Goal: Communication & Community: Ask a question

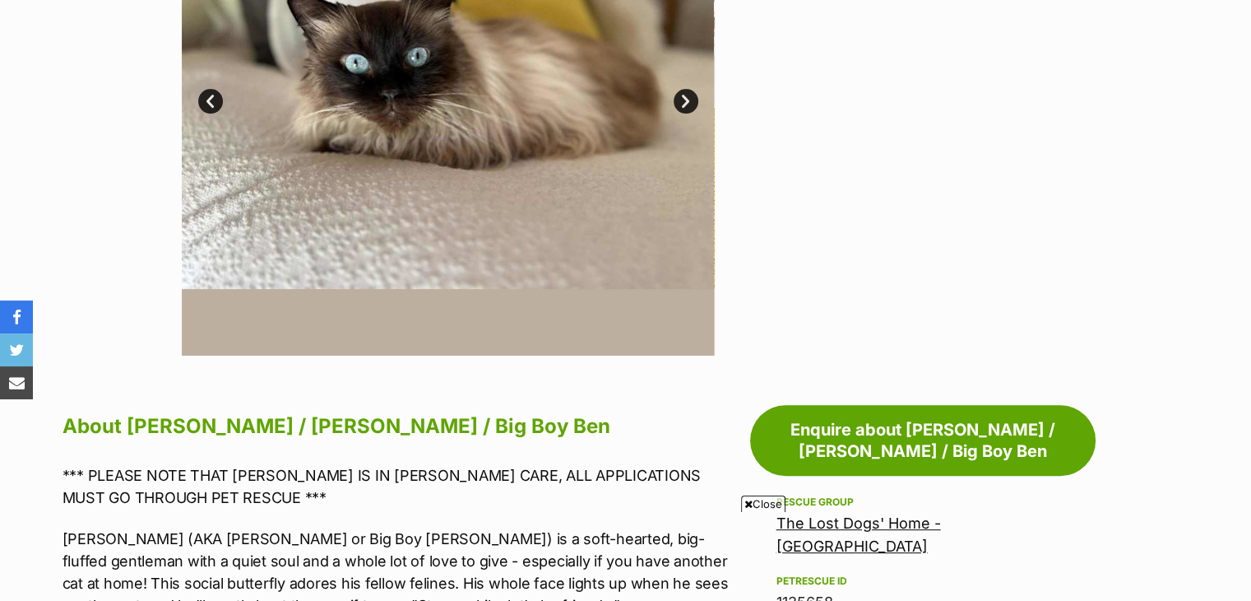
scroll to position [658, 0]
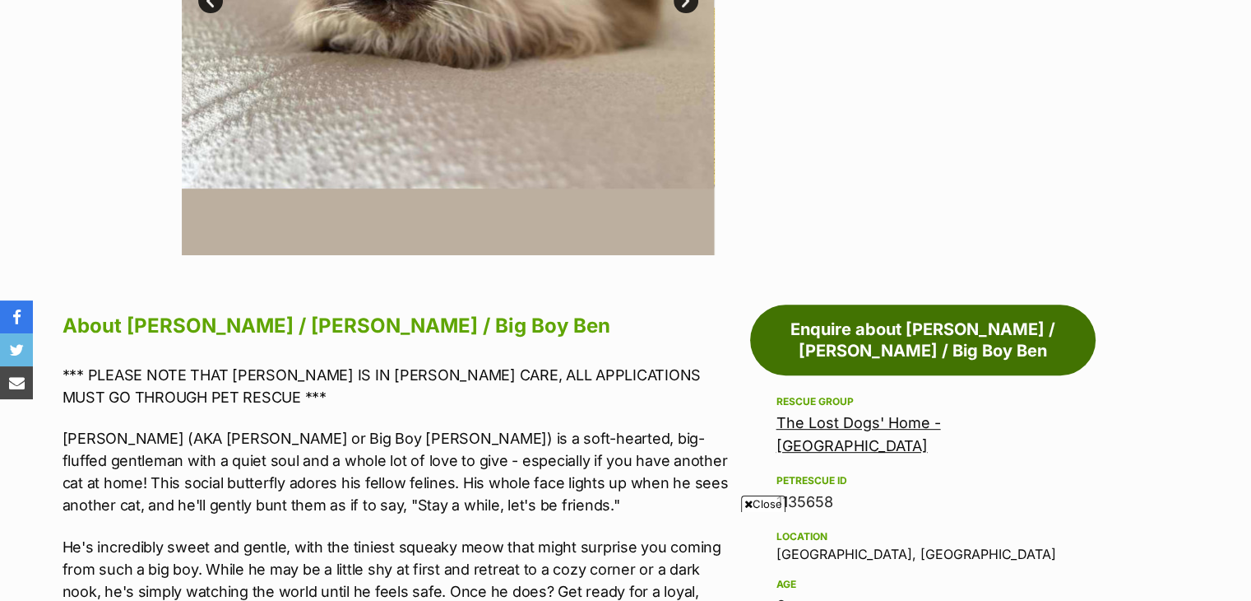
click at [907, 308] on link "Enquire about [PERSON_NAME] / [PERSON_NAME] / Big Boy Ben" at bounding box center [923, 339] width 346 height 71
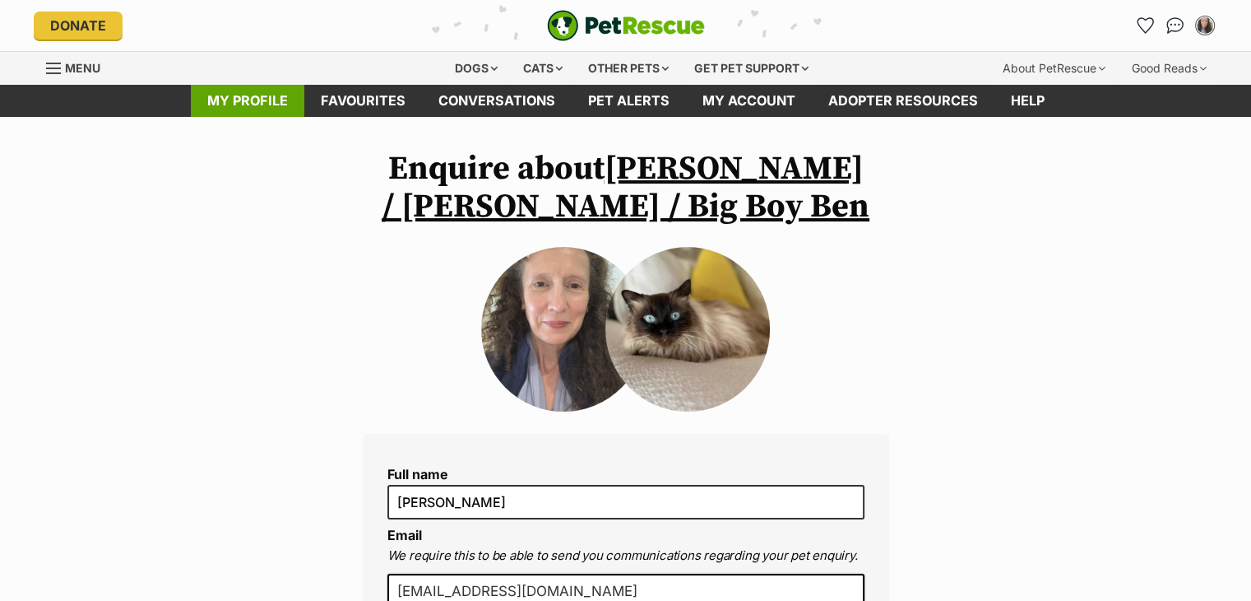
drag, startPoint x: 283, startPoint y: 103, endPoint x: 271, endPoint y: 109, distance: 14.0
click at [283, 103] on link "My profile" at bounding box center [248, 101] width 114 height 32
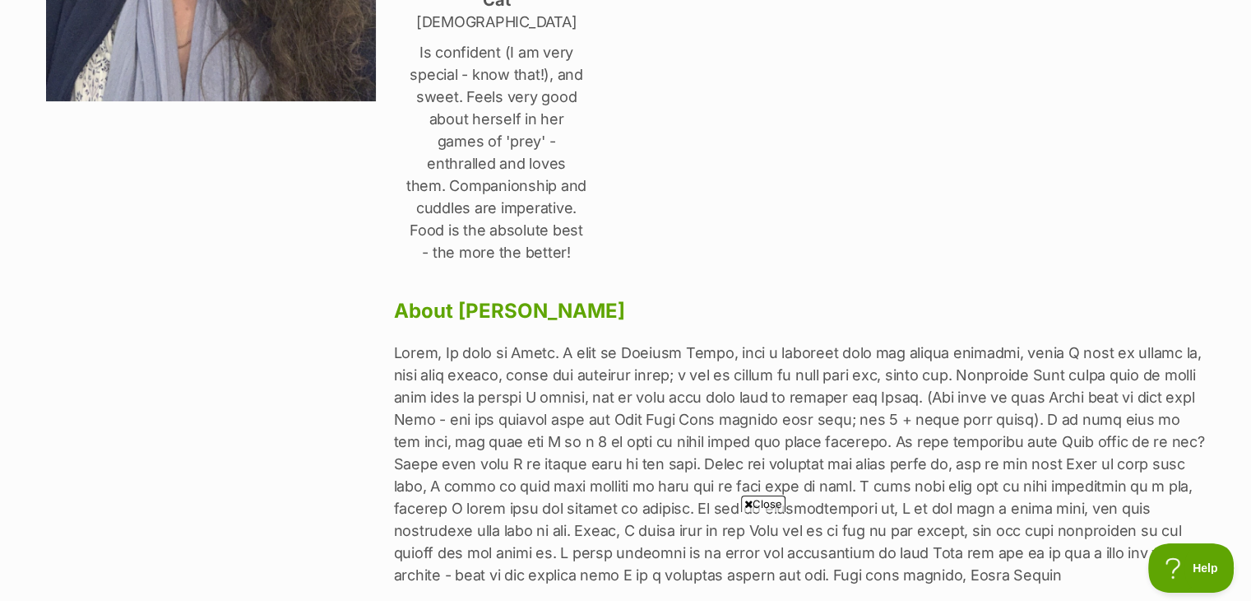
scroll to position [658, 0]
